Goal: Obtain resource: Obtain resource

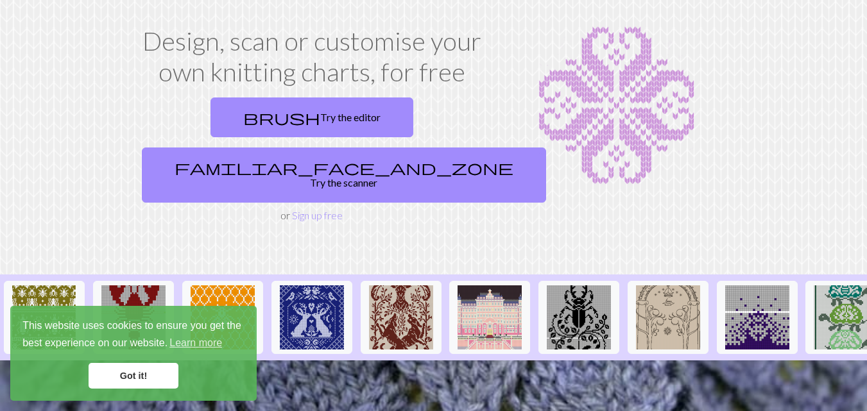
click at [124, 379] on link "Got it!" at bounding box center [134, 376] width 90 height 26
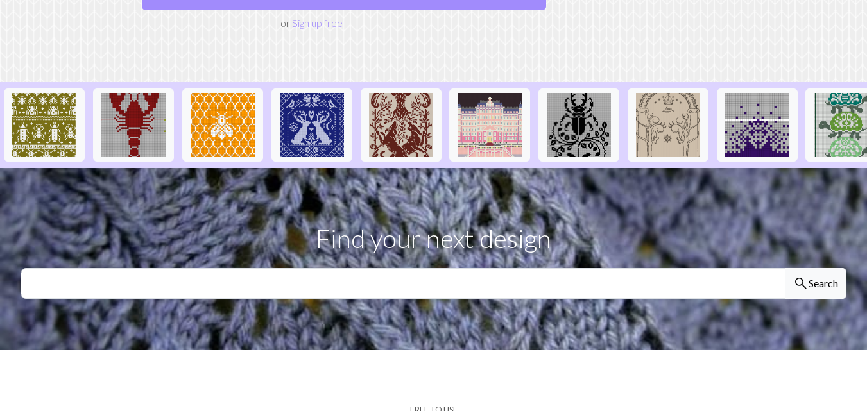
scroll to position [192, 0]
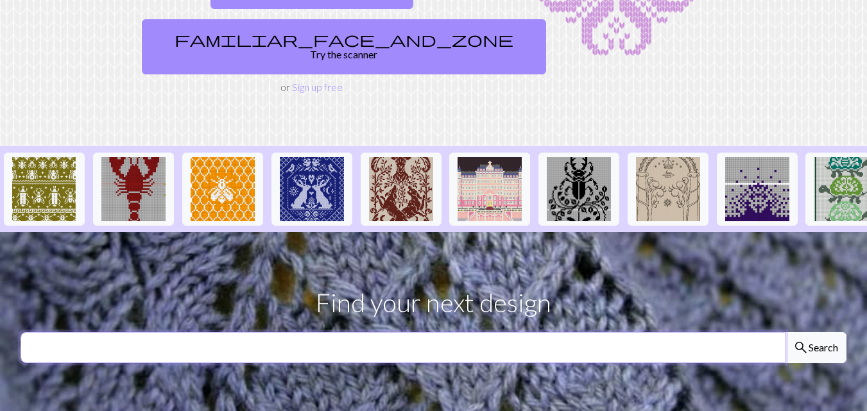
click at [445, 332] on input "text" at bounding box center [403, 347] width 765 height 31
type input "flower"
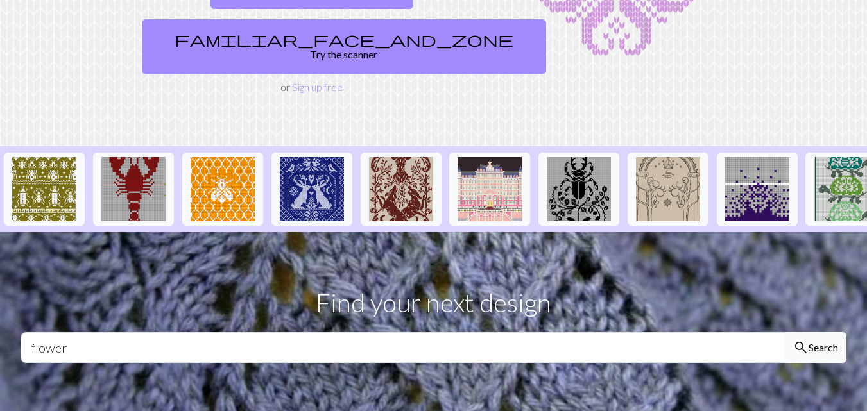
click at [815, 332] on button "search Search" at bounding box center [816, 347] width 62 height 31
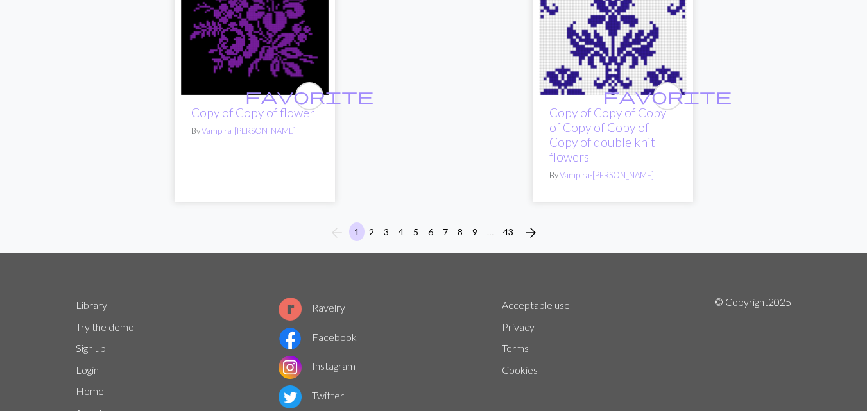
scroll to position [4506, 0]
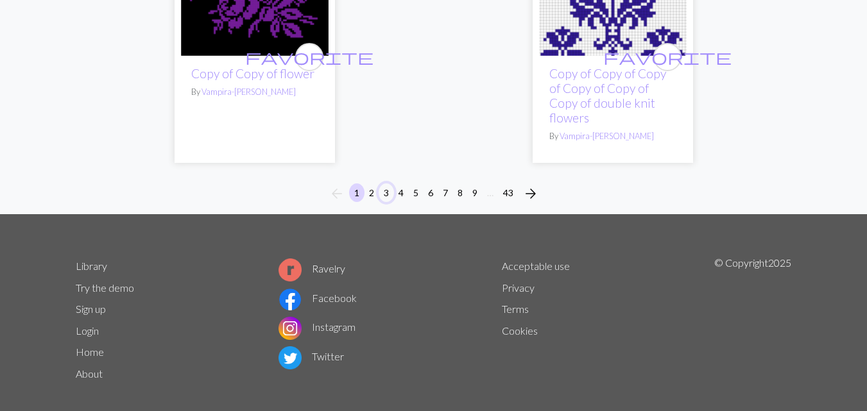
click at [382, 184] on button "3" at bounding box center [386, 193] width 15 height 19
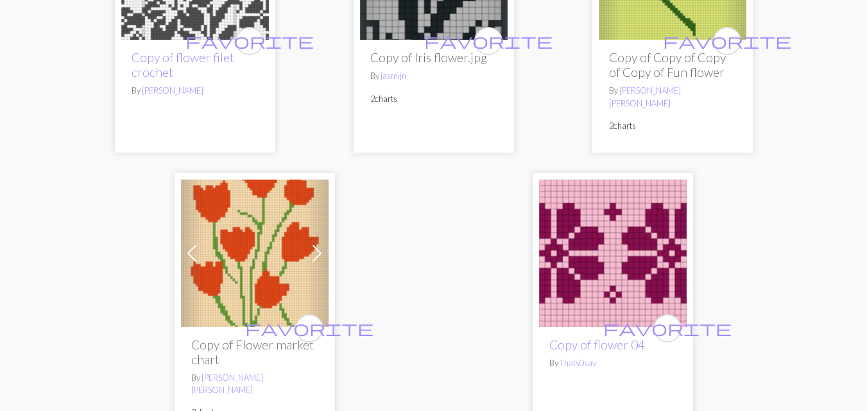
scroll to position [4876, 0]
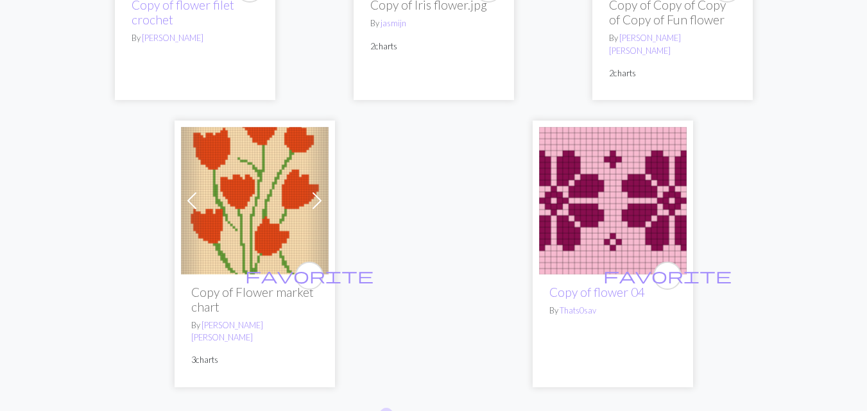
click at [611, 155] on img at bounding box center [613, 201] width 148 height 148
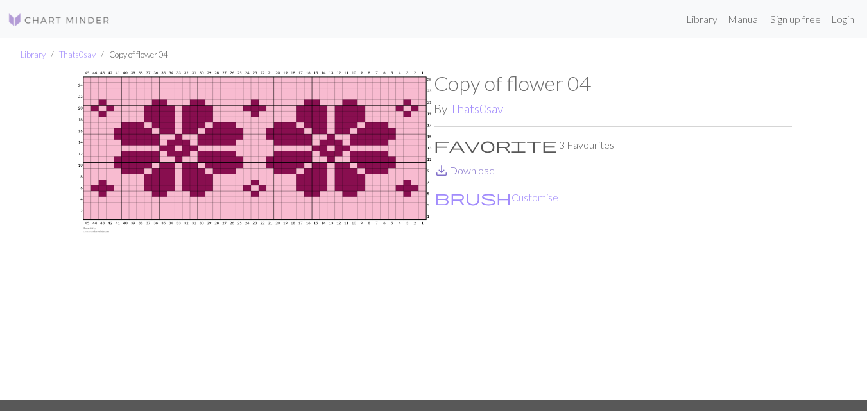
click at [465, 173] on link "save_alt Download" at bounding box center [464, 170] width 61 height 12
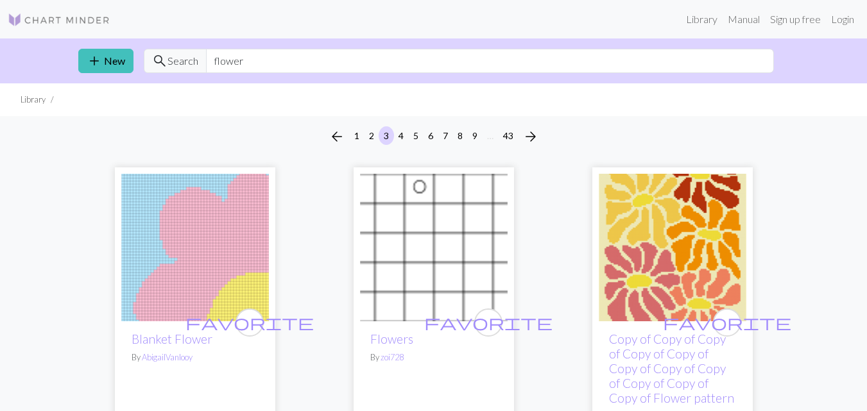
scroll to position [257, 0]
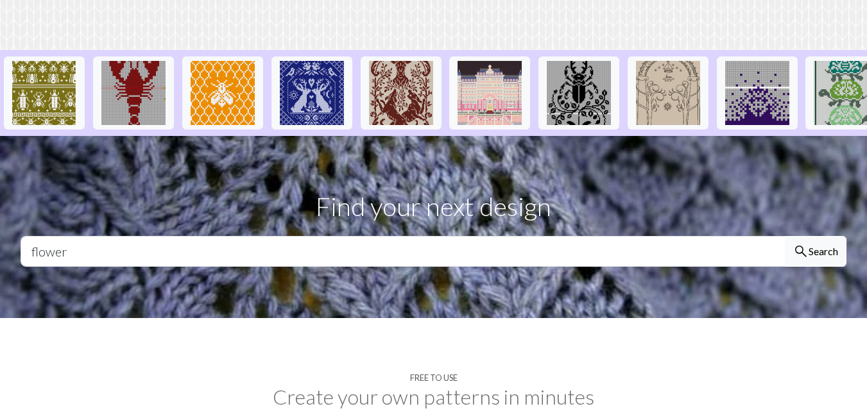
scroll to position [257, 0]
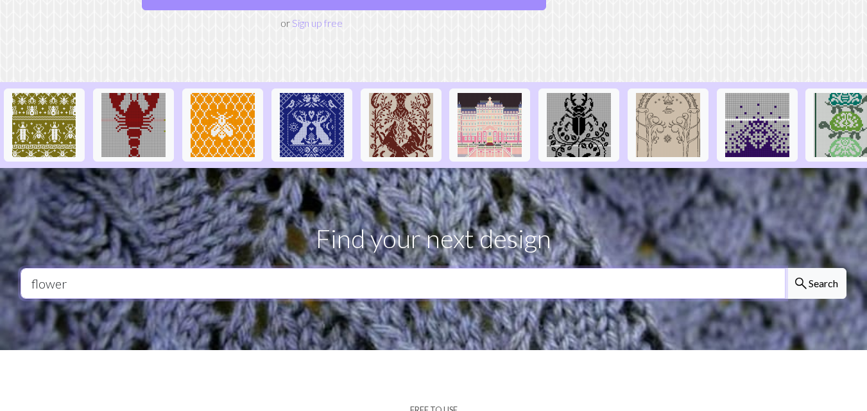
click at [148, 268] on input "flower" at bounding box center [403, 283] width 765 height 31
type input "f"
type input "barra"
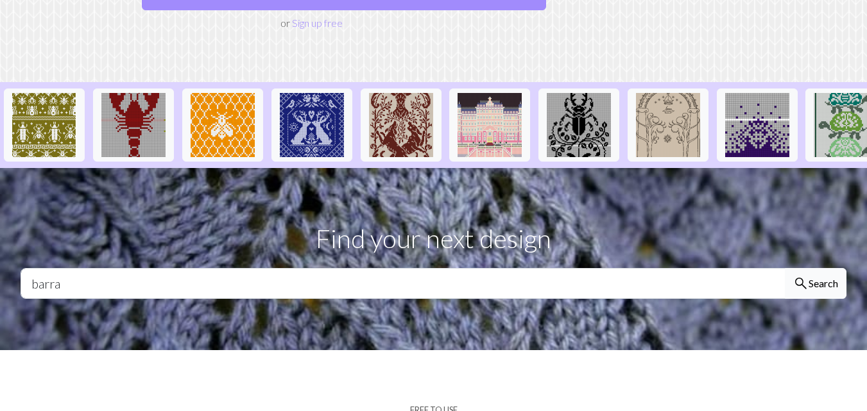
click at [828, 268] on button "search Search" at bounding box center [816, 283] width 62 height 31
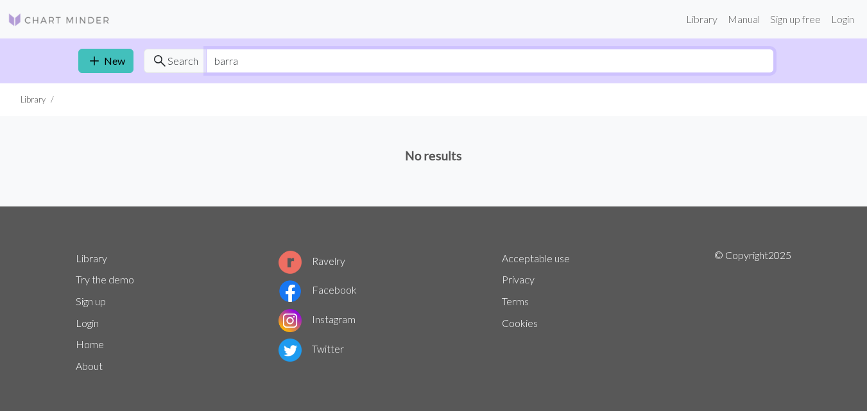
click at [246, 58] on input "barra" at bounding box center [490, 61] width 568 height 24
click at [365, 60] on input "botton" at bounding box center [490, 61] width 568 height 24
type input "b"
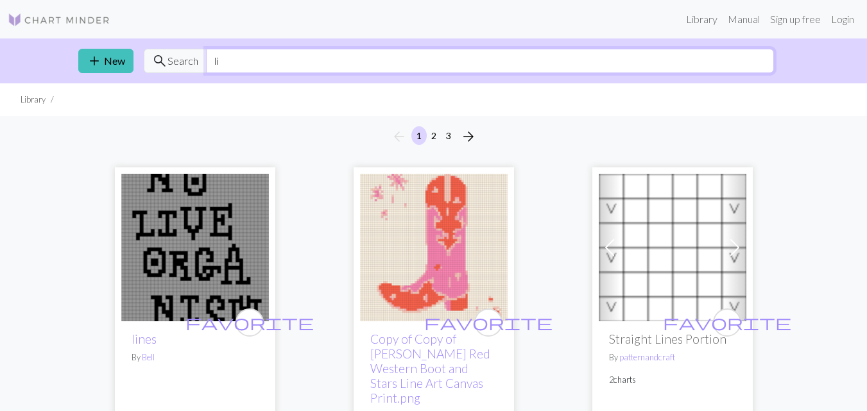
type input "l"
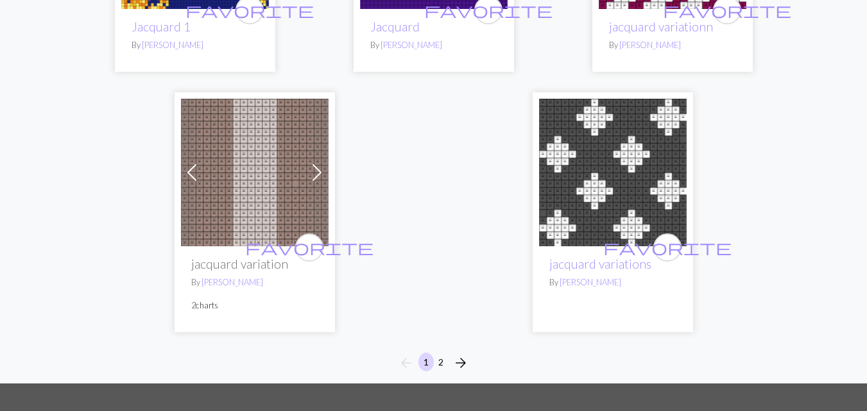
scroll to position [4171, 0]
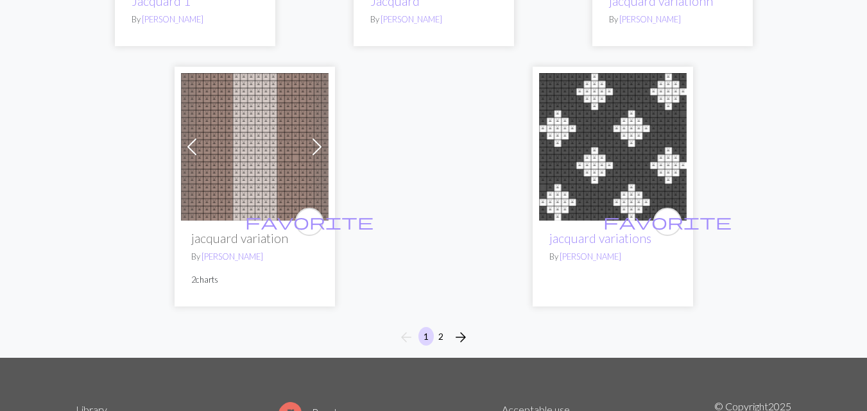
type input "jacquard"
click at [439, 327] on button "2" at bounding box center [440, 336] width 15 height 19
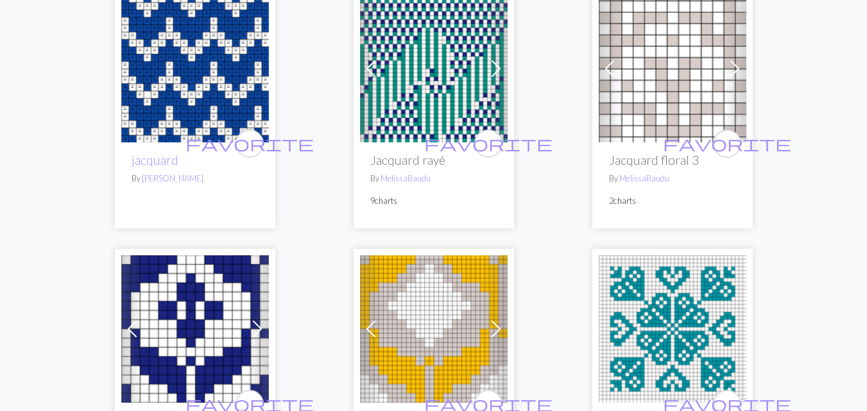
scroll to position [115, 0]
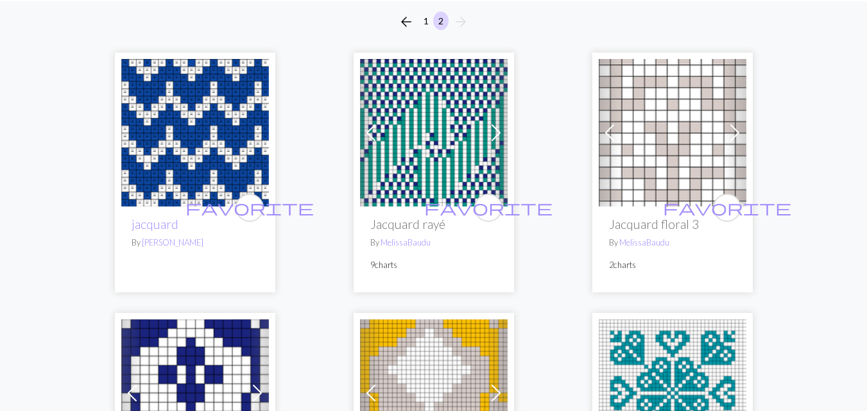
click at [226, 122] on img at bounding box center [195, 133] width 148 height 148
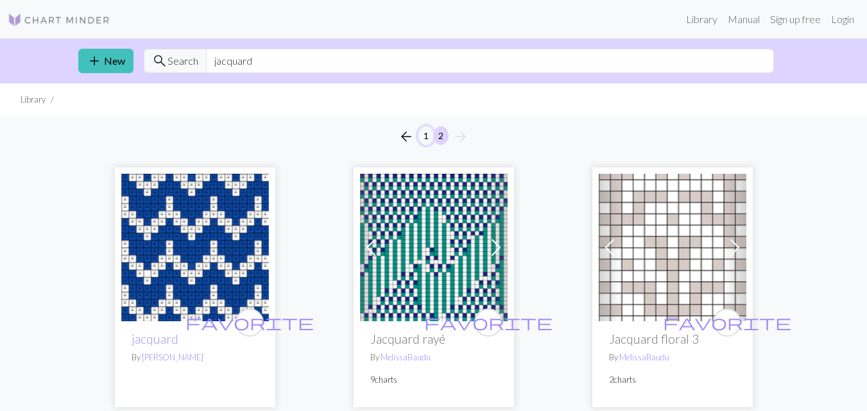
click at [425, 139] on button "1" at bounding box center [425, 135] width 15 height 19
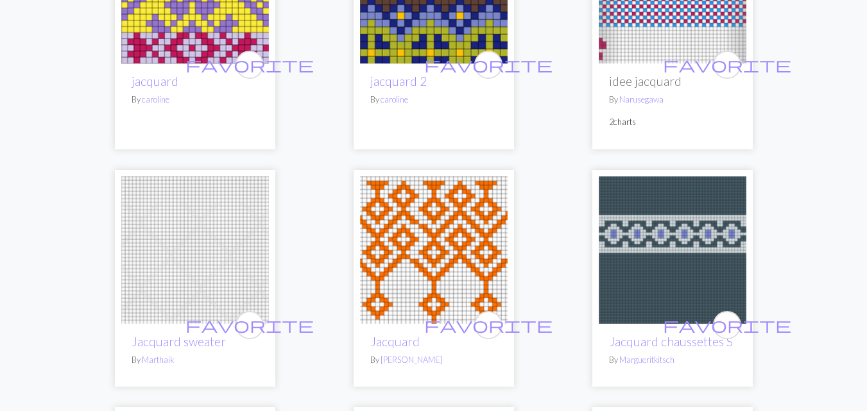
scroll to position [1091, 0]
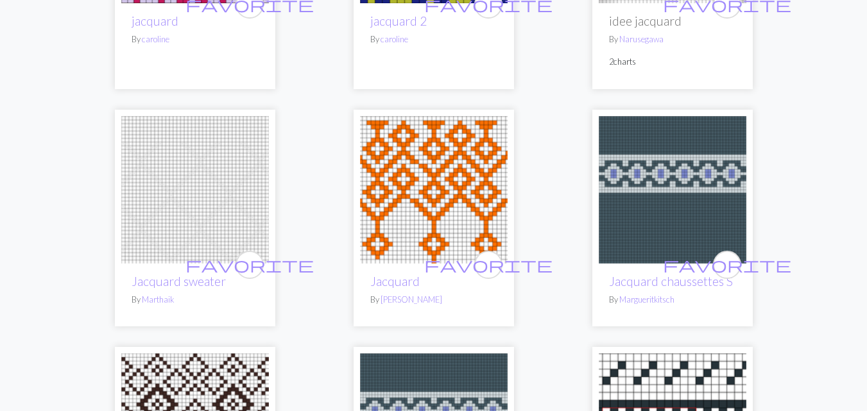
click at [438, 202] on img at bounding box center [434, 190] width 148 height 148
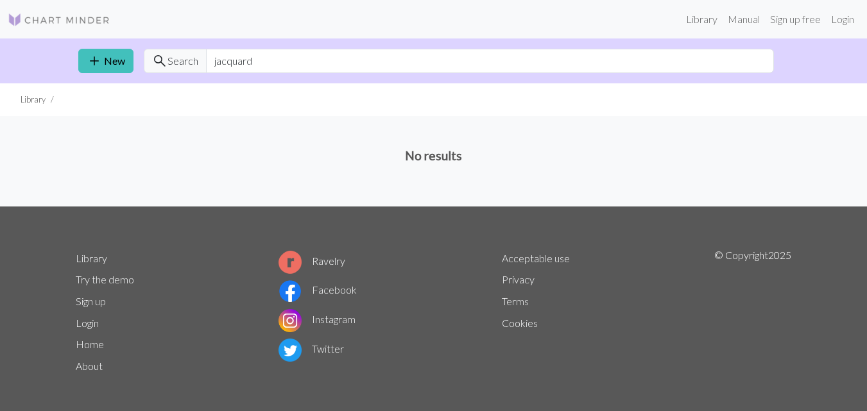
click at [66, 19] on img at bounding box center [59, 19] width 103 height 15
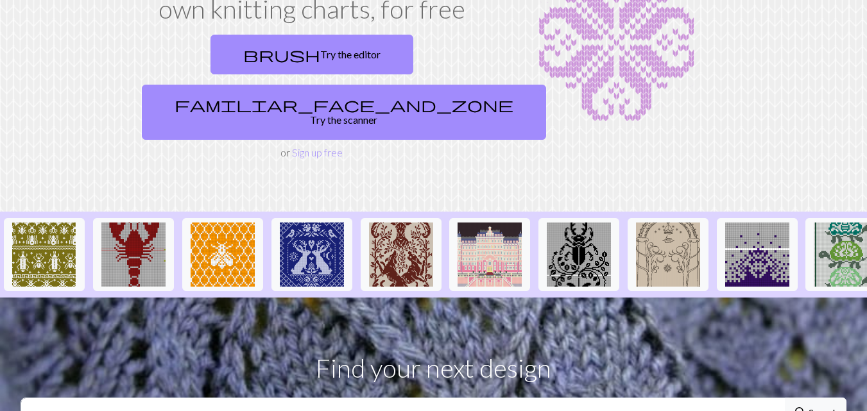
scroll to position [128, 0]
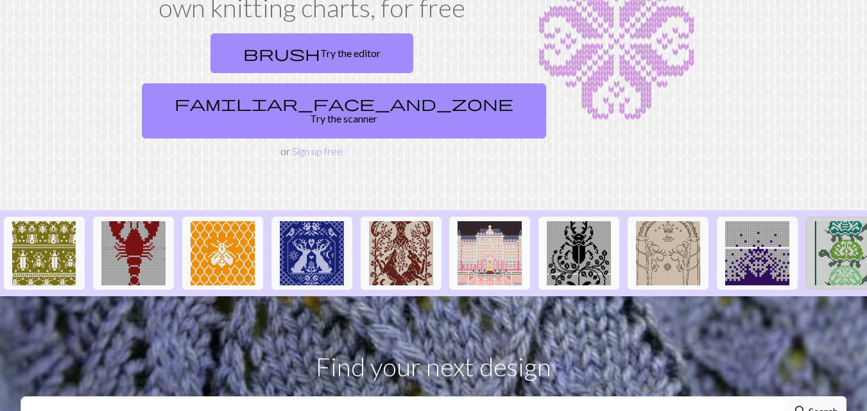
click at [846, 223] on img at bounding box center [846, 253] width 64 height 64
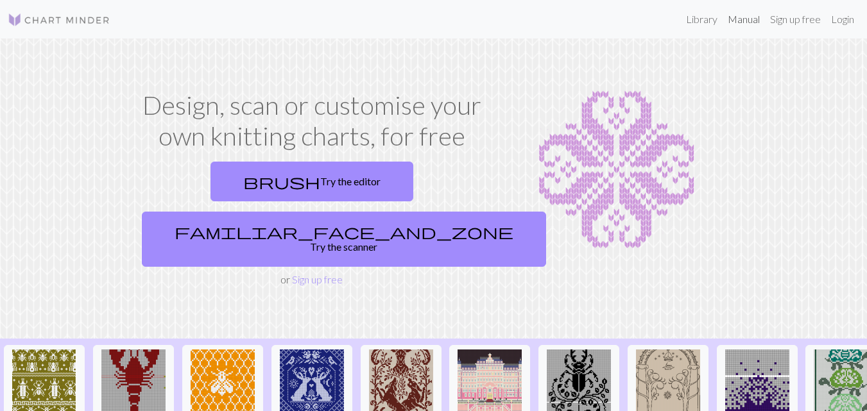
click at [739, 19] on link "Manual" at bounding box center [743, 19] width 42 height 26
